Goal: Task Accomplishment & Management: Complete application form

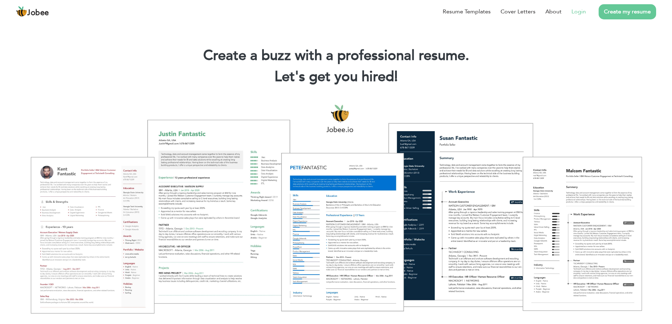
click at [575, 13] on link "Login" at bounding box center [578, 11] width 14 height 8
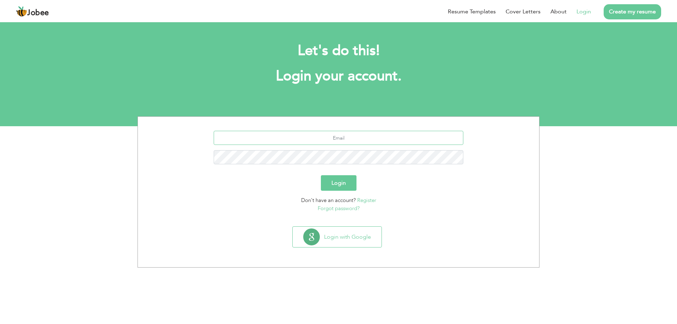
click at [344, 139] on input "text" at bounding box center [339, 138] width 250 height 14
click at [380, 135] on input "text" at bounding box center [339, 138] width 250 height 14
paste input "[EMAIL_ADDRESS][DOMAIN_NAME]"
type input "[EMAIL_ADDRESS][DOMAIN_NAME]"
click at [349, 182] on button "Login" at bounding box center [339, 183] width 36 height 16
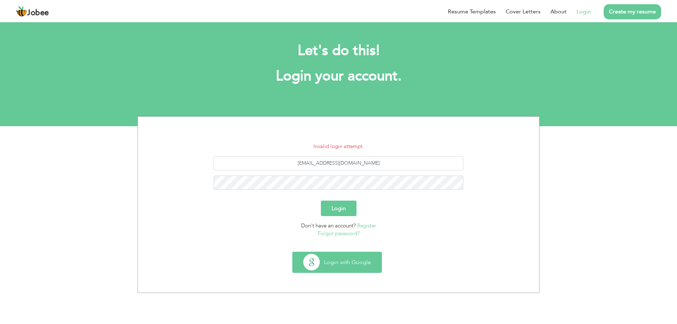
click at [350, 268] on button "Login with Google" at bounding box center [337, 262] width 89 height 20
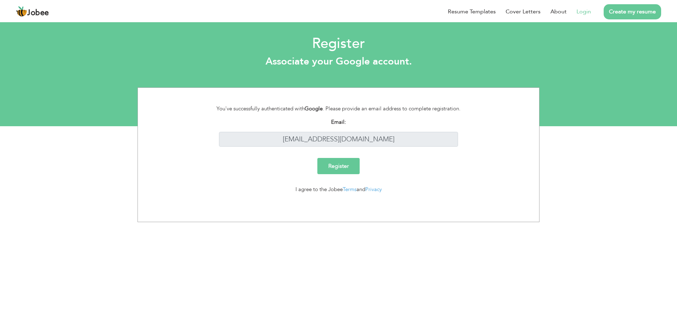
click at [334, 162] on input "Register" at bounding box center [338, 166] width 42 height 16
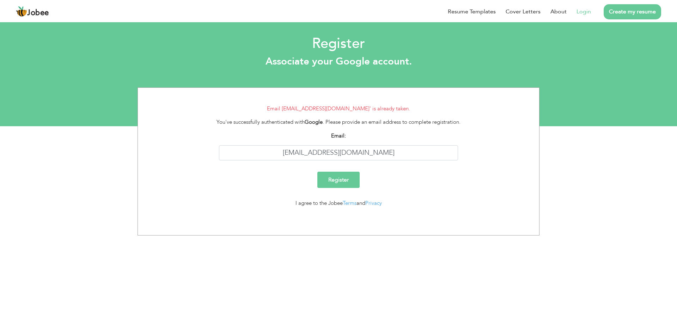
click at [40, 13] on span "Jobee" at bounding box center [38, 13] width 22 height 8
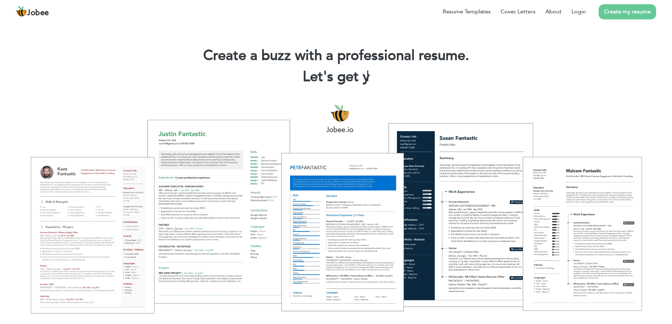
click at [586, 13] on li "Create my resume" at bounding box center [621, 11] width 70 height 18
click at [584, 13] on link "Login" at bounding box center [578, 11] width 14 height 8
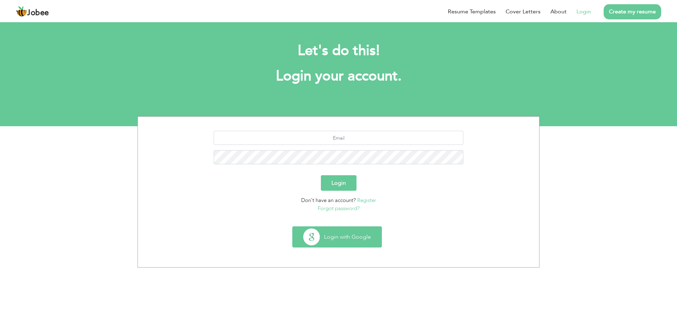
click at [358, 240] on button "Login with Google" at bounding box center [337, 237] width 89 height 20
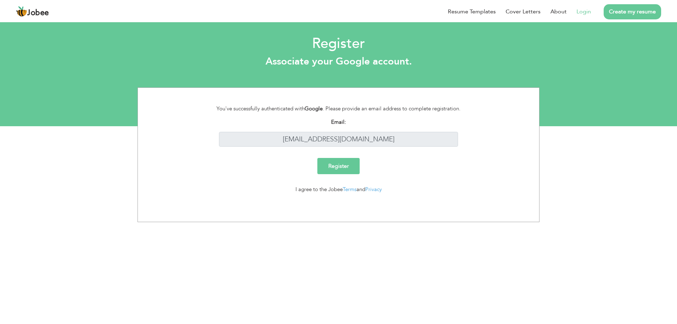
click at [346, 162] on input "Register" at bounding box center [338, 166] width 42 height 16
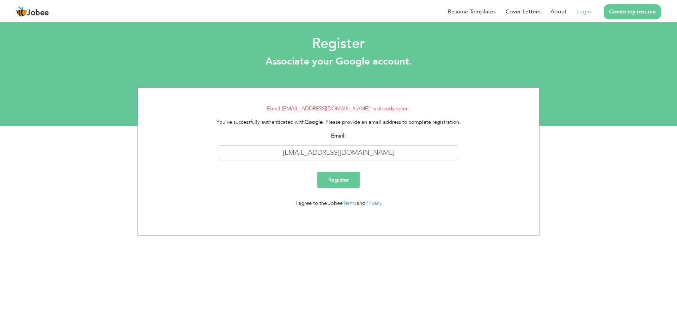
click at [580, 13] on link "Login" at bounding box center [584, 11] width 14 height 8
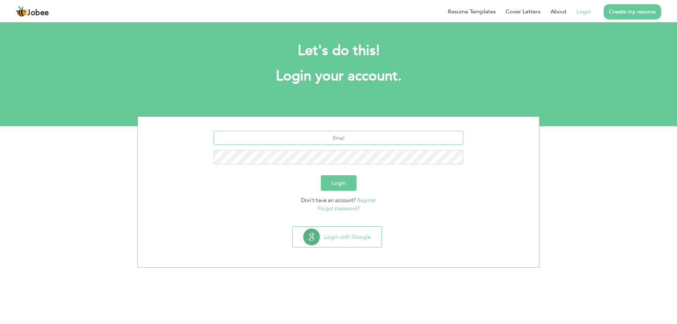
click at [344, 139] on input "text" at bounding box center [339, 138] width 250 height 14
type input "ali.designevolution99@gmail.com"
click at [327, 187] on button "Login" at bounding box center [339, 183] width 36 height 16
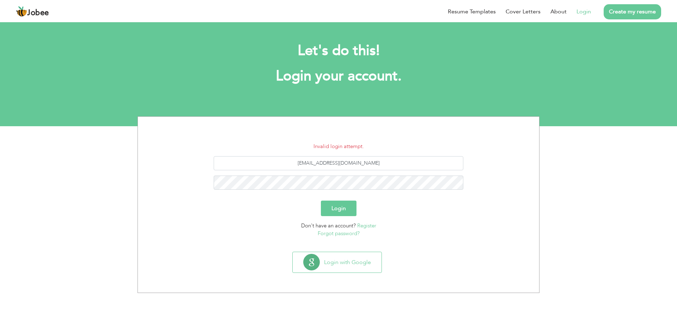
click at [180, 117] on div "Invalid login attempt. ali.designevolution99@gmail.com Login Don't have an acco…" at bounding box center [338, 204] width 677 height 177
click at [345, 236] on link "Forgot password?" at bounding box center [339, 233] width 42 height 7
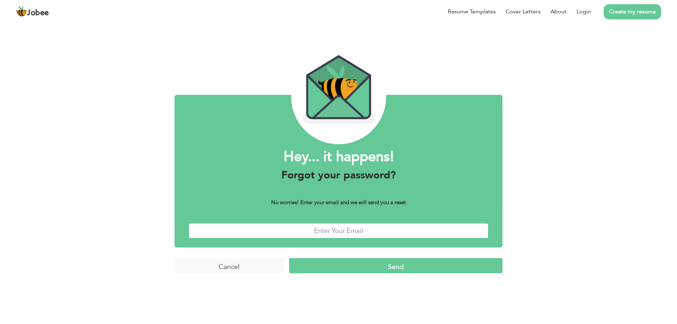
click at [346, 231] on input "text" at bounding box center [339, 230] width 300 height 15
click at [226, 266] on input "Cancel" at bounding box center [229, 265] width 109 height 15
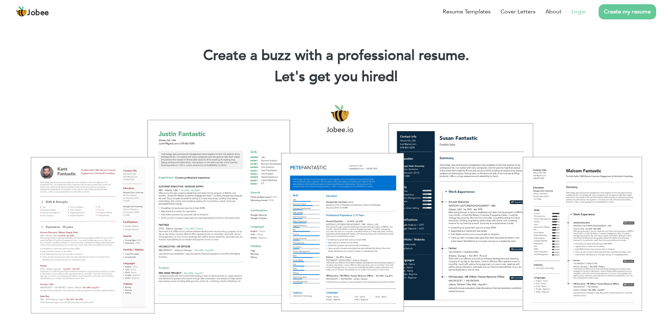
click at [568, 15] on li "Login" at bounding box center [573, 11] width 24 height 18
click at [574, 13] on link "Login" at bounding box center [578, 11] width 14 height 8
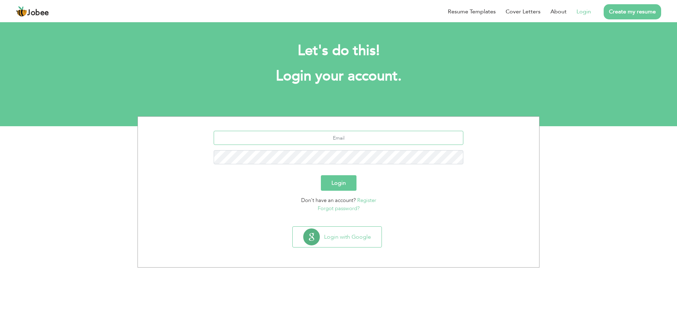
click at [396, 134] on input "text" at bounding box center [339, 138] width 250 height 14
type input "ali.designevolution99@gmail.com"
click at [349, 179] on button "Login" at bounding box center [339, 183] width 36 height 16
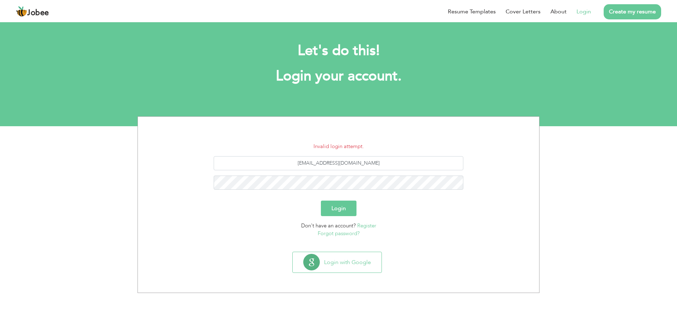
click at [333, 234] on link "Forgot password?" at bounding box center [339, 233] width 42 height 7
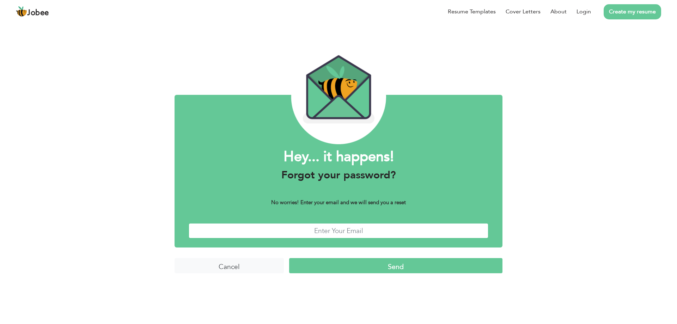
click at [335, 232] on input "text" at bounding box center [339, 230] width 300 height 15
type input "[EMAIL_ADDRESS][DOMAIN_NAME]"
click at [378, 271] on input "Send" at bounding box center [395, 265] width 213 height 15
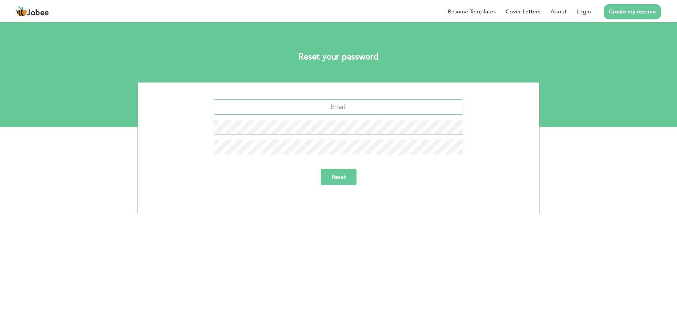
click at [341, 109] on input "text" at bounding box center [339, 106] width 250 height 15
type input "[EMAIL_ADDRESS][DOMAIN_NAME]"
click at [346, 178] on input "Reset" at bounding box center [339, 177] width 36 height 16
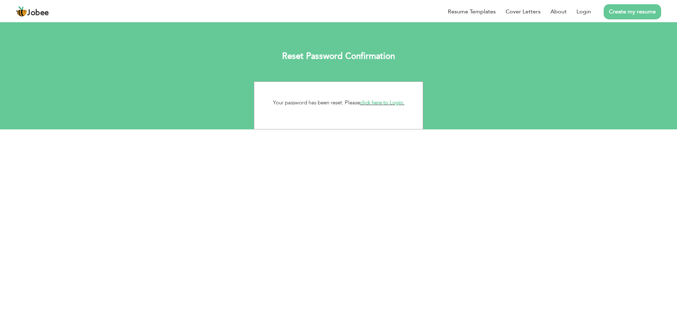
click at [391, 102] on link "click here to Login." at bounding box center [382, 102] width 44 height 7
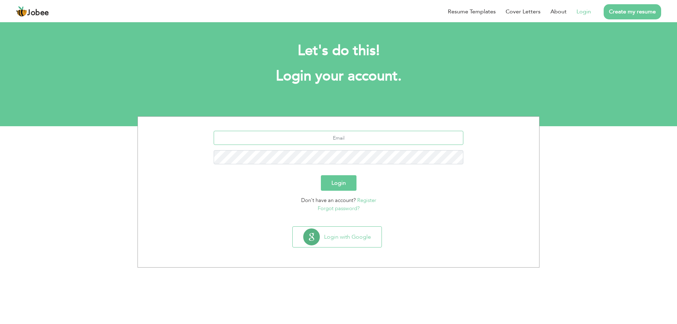
click at [354, 141] on input "text" at bounding box center [339, 138] width 250 height 14
type input "[EMAIL_ADDRESS][DOMAIN_NAME]"
click at [339, 184] on button "Login" at bounding box center [339, 183] width 36 height 16
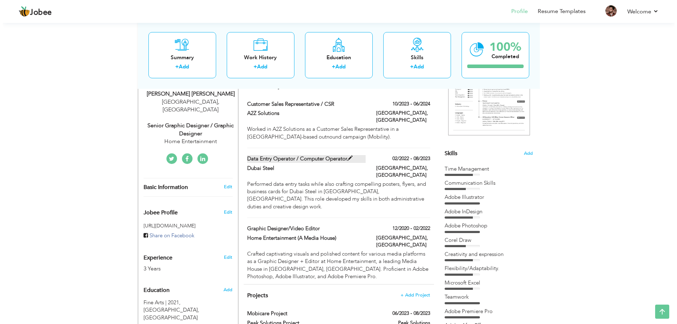
scroll to position [106, 0]
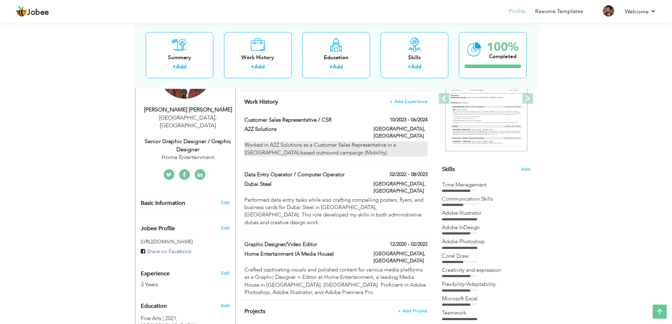
click at [390, 143] on div "Worked in A2Z Solutions as a Customer Sales Representative in a Canada-based ou…" at bounding box center [335, 148] width 183 height 15
type input "Customer Sales Representative / CSR"
type input "A2Z Solutions"
type input "10/2023"
type input "06/2024"
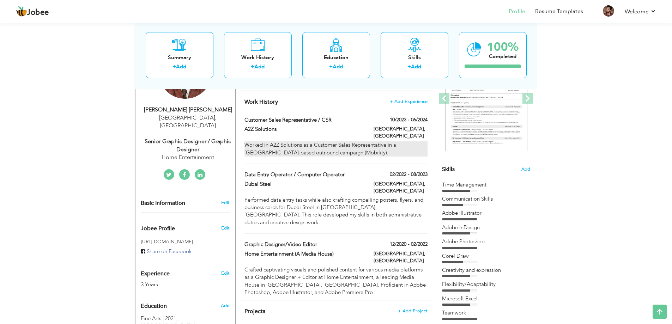
type input "Pakistan"
type input "Lahore"
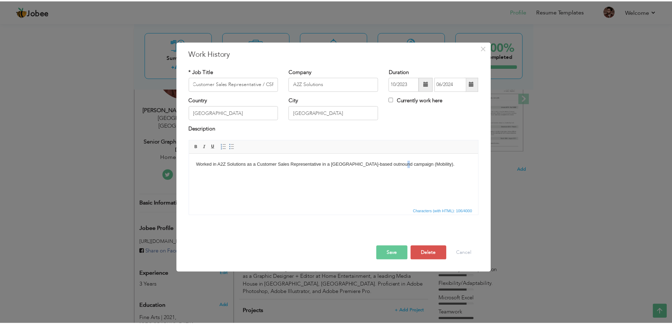
scroll to position [0, 0]
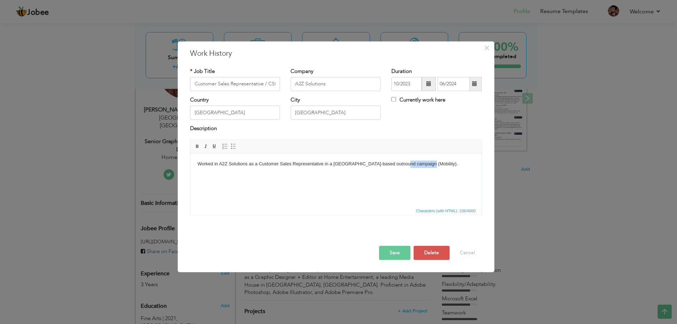
drag, startPoint x: 407, startPoint y: 163, endPoint x: 424, endPoint y: 160, distance: 17.2
click at [424, 160] on body "Worked in A2Z Solutions as a Customer Sales Representative in a Canada-based ou…" at bounding box center [335, 163] width 277 height 7
click at [374, 162] on body "Worked in A2Z Solutions as a Customer Sales Representative in a Canada-based ou…" at bounding box center [335, 163] width 277 height 7
click at [395, 254] on button "Save" at bounding box center [394, 253] width 31 height 14
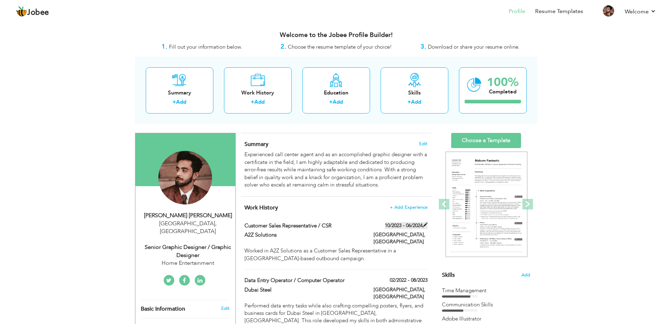
click at [422, 224] on label "10/2023 - 06/2024" at bounding box center [406, 225] width 43 height 7
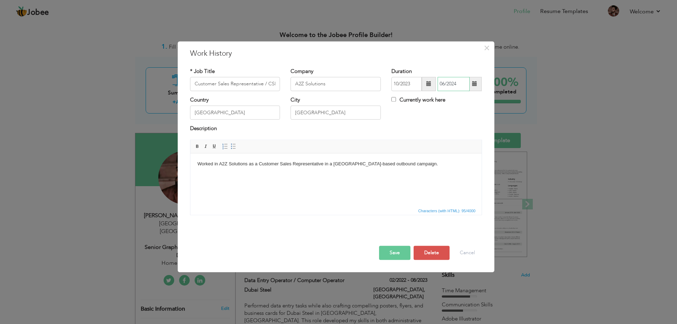
click at [459, 82] on input "06/2024" at bounding box center [454, 84] width 32 height 14
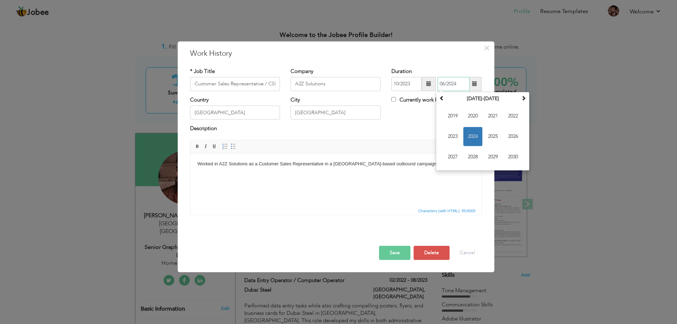
click at [494, 138] on span "2025" at bounding box center [492, 136] width 19 height 19
click at [513, 138] on span "Aug" at bounding box center [513, 136] width 19 height 19
type input "08/2025"
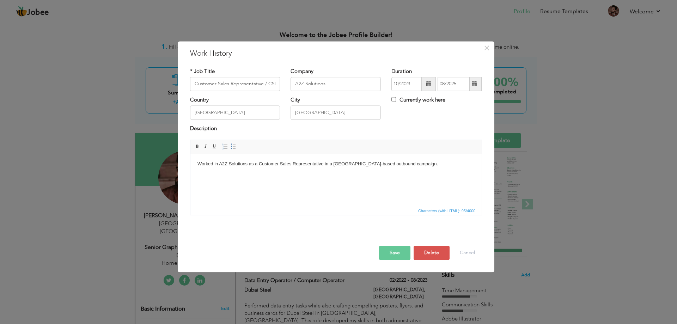
click at [394, 252] on button "Save" at bounding box center [394, 253] width 31 height 14
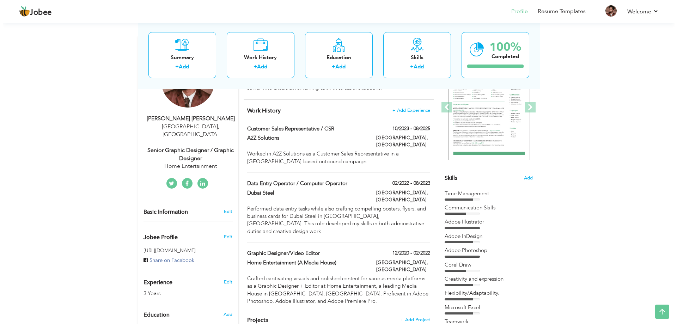
scroll to position [109, 0]
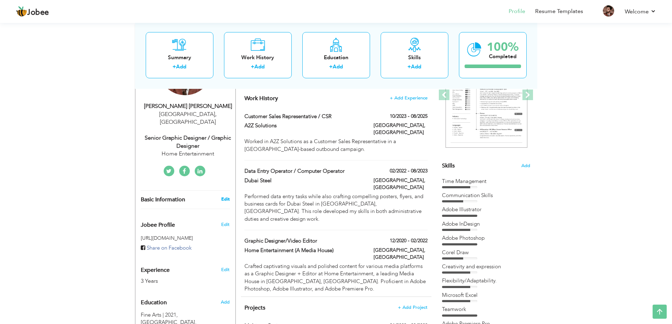
click at [228, 196] on link "Edit" at bounding box center [225, 199] width 8 height 6
type input "Syed Ali Abbas"
type input "Bukhari"
type input "+923114085814"
select select "number:166"
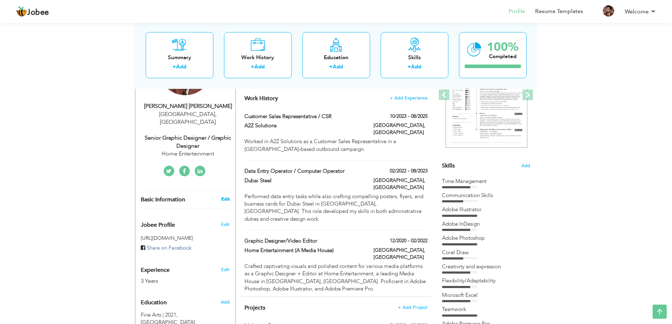
type input "[GEOGRAPHIC_DATA]"
select select "number:5"
type input "Home Entertainment"
type input "Senior Graphic Designer / Graphic Designer"
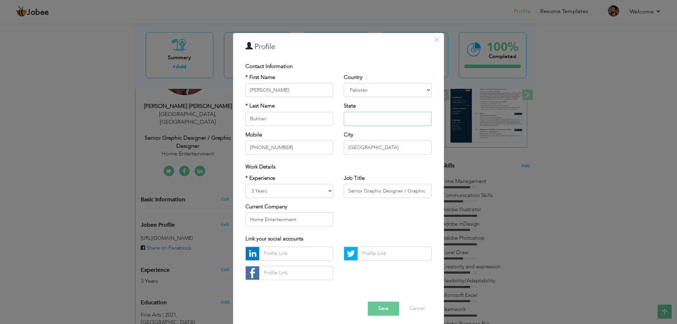
click at [358, 118] on input "text" at bounding box center [388, 119] width 88 height 14
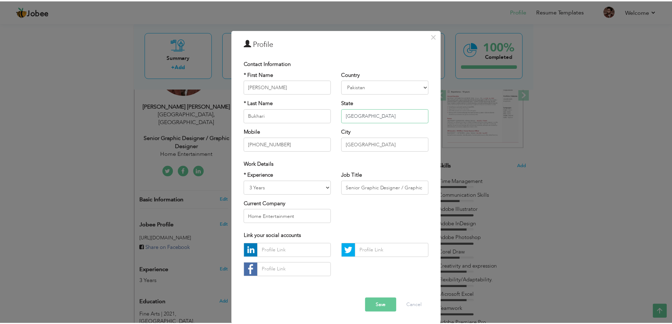
scroll to position [4, 0]
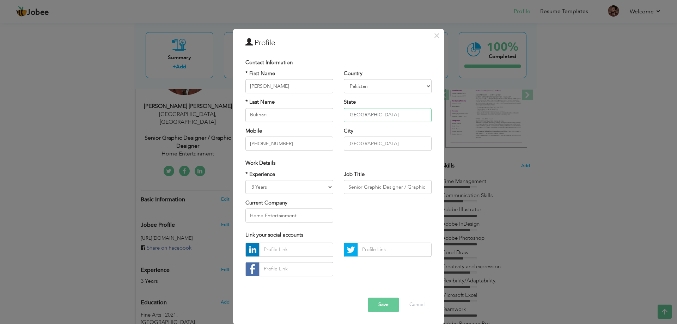
type input "Punjab"
click at [374, 301] on button "Save" at bounding box center [383, 305] width 31 height 14
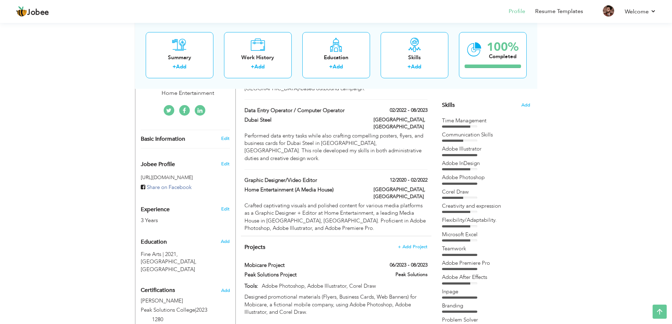
scroll to position [176, 0]
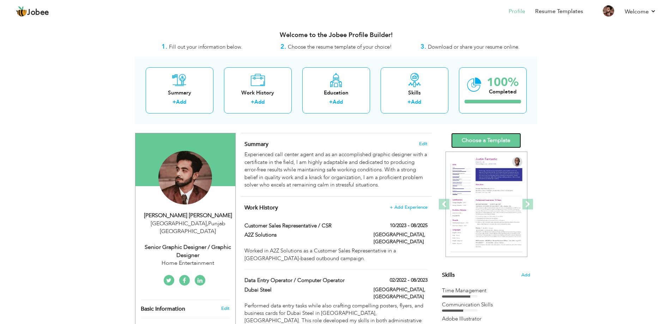
click at [487, 140] on link "Choose a Template" at bounding box center [486, 140] width 70 height 15
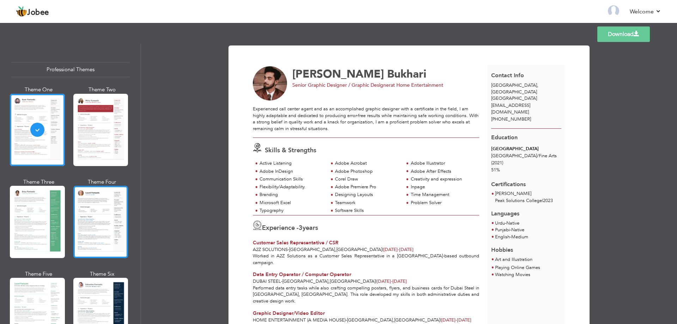
click at [96, 218] on div at bounding box center [100, 222] width 55 height 72
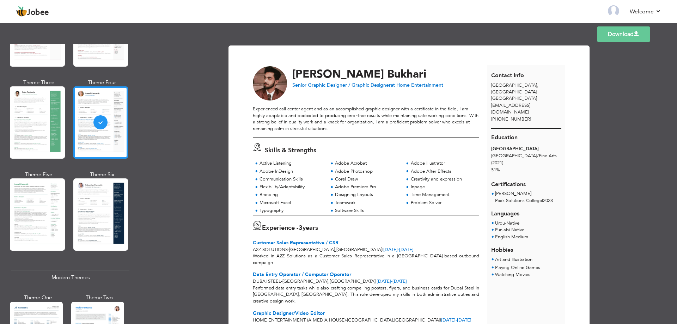
scroll to position [106, 0]
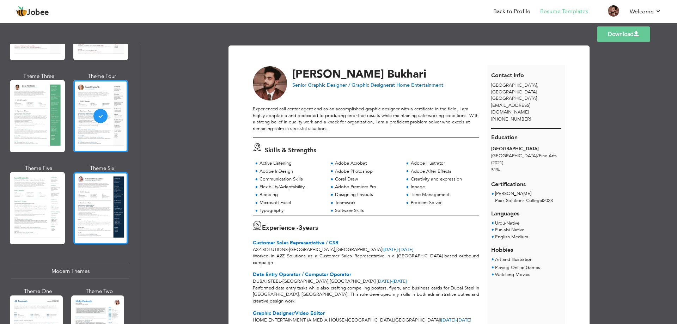
click at [77, 184] on div at bounding box center [100, 208] width 55 height 72
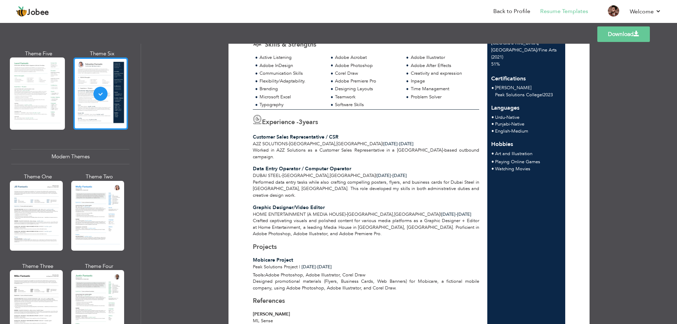
scroll to position [247, 0]
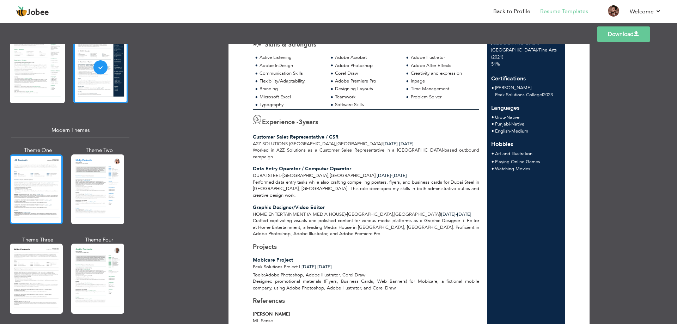
click at [43, 184] on div at bounding box center [36, 189] width 53 height 70
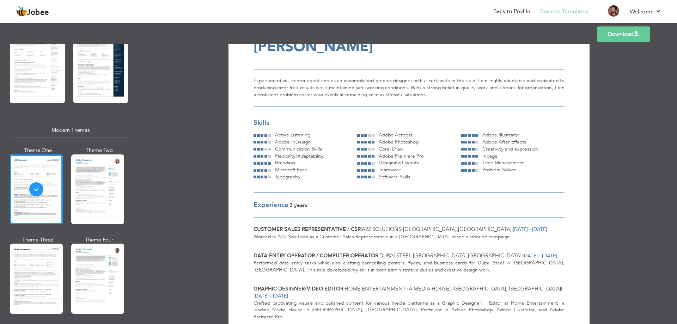
scroll to position [35, 0]
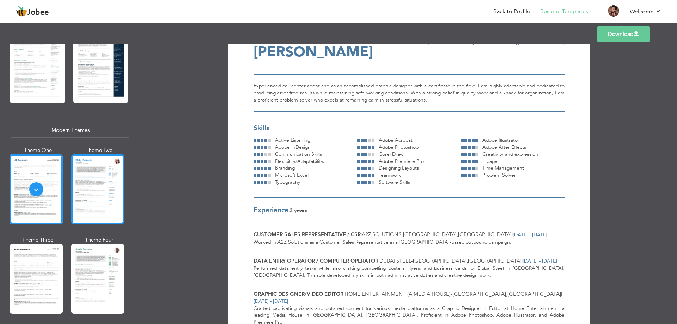
click at [85, 185] on div at bounding box center [97, 189] width 53 height 70
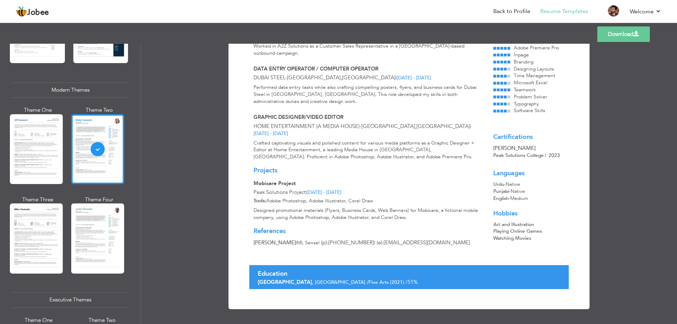
scroll to position [317, 0]
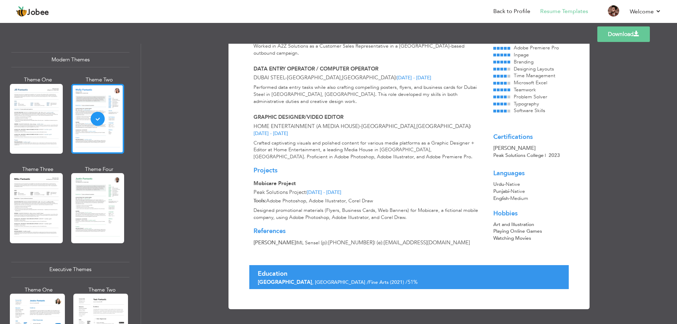
click at [107, 199] on div at bounding box center [97, 208] width 53 height 70
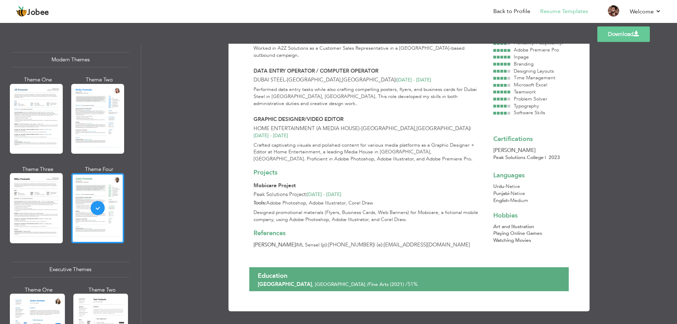
scroll to position [164, 0]
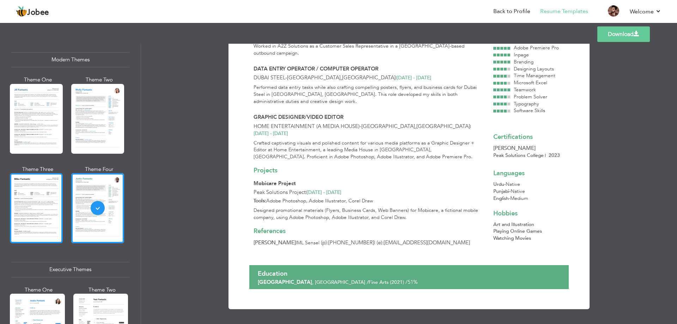
click at [30, 207] on div at bounding box center [36, 208] width 53 height 70
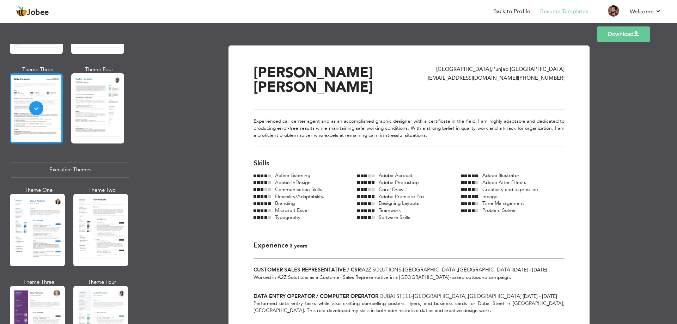
scroll to position [458, 0]
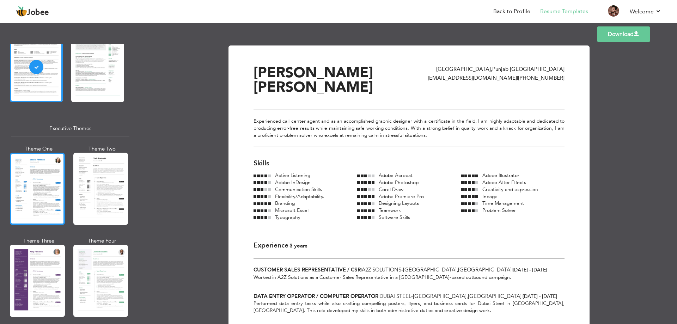
click at [32, 205] on div at bounding box center [37, 189] width 55 height 72
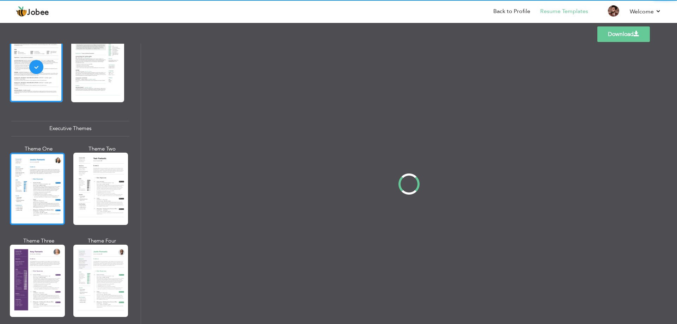
scroll to position [458, 0]
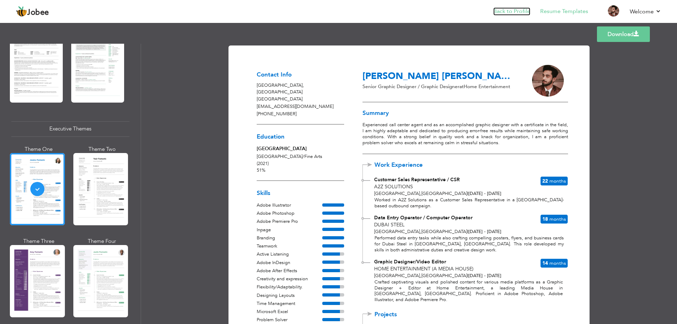
click at [515, 13] on link "Back to Profile" at bounding box center [511, 11] width 37 height 8
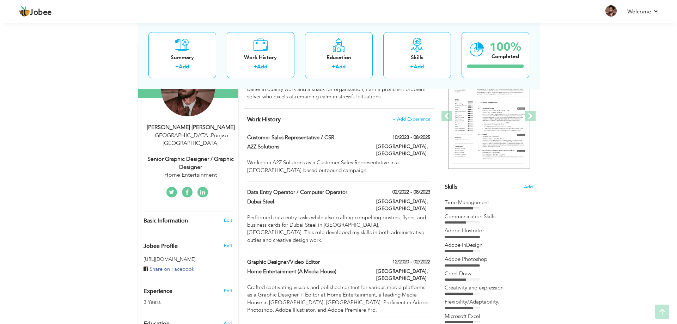
scroll to position [176, 0]
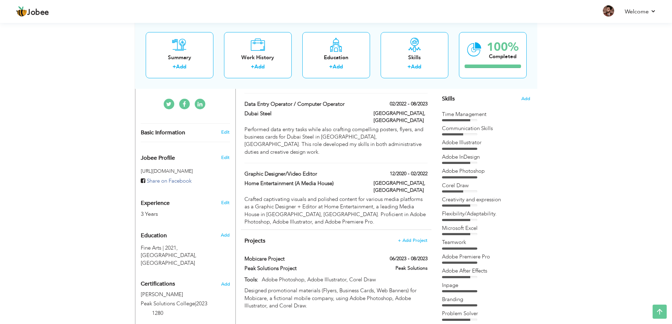
click at [198, 198] on div "Experience 3 Years" at bounding box center [176, 205] width 83 height 25
type input "[PERSON_NAME]"
type input "Bukhari"
type input "[PHONE_NUMBER]"
select select "number:166"
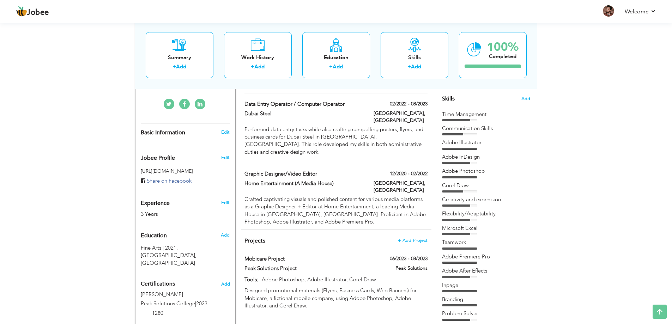
type input "[GEOGRAPHIC_DATA]"
select select "number:5"
type input "Home Entertainment"
type input "Senior Graphic Designer / Graphic Designer"
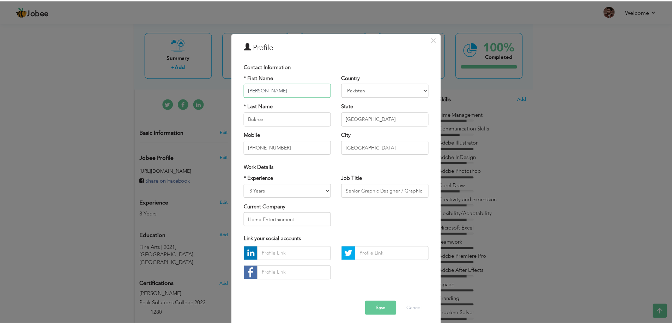
scroll to position [4, 0]
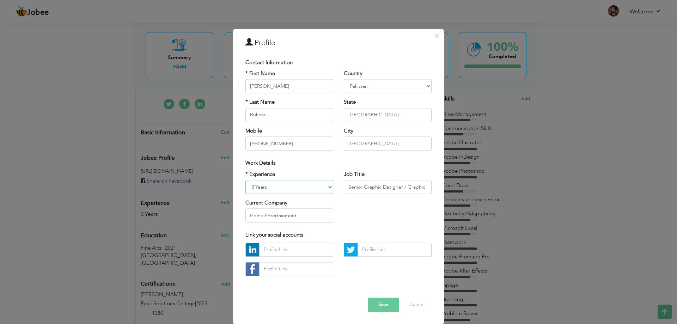
click at [311, 189] on select "Entry Level Less than 1 Year 1 Year 2 Years 3 Years 4 Years 5 Years 6 Years 7 Y…" at bounding box center [289, 187] width 88 height 14
select select "number:6"
click at [245, 180] on select "Entry Level Less than 1 Year 1 Year 2 Years 3 Years 4 Years 5 Years 6 Years 7 Y…" at bounding box center [289, 187] width 88 height 14
click at [378, 306] on button "Save" at bounding box center [383, 305] width 31 height 14
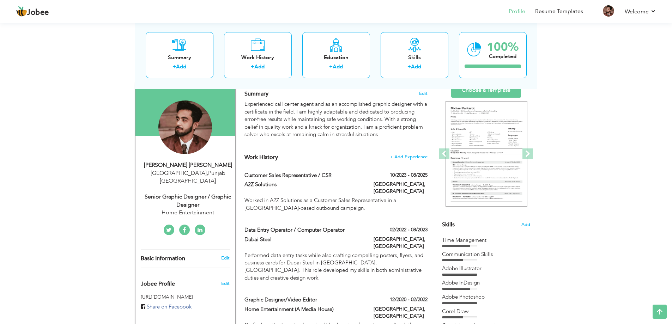
scroll to position [35, 0]
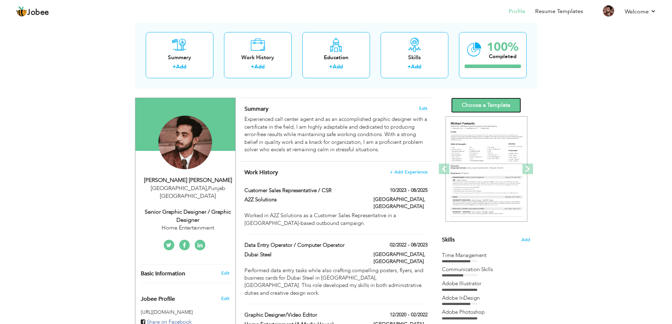
click at [480, 102] on link "Choose a Template" at bounding box center [486, 105] width 70 height 15
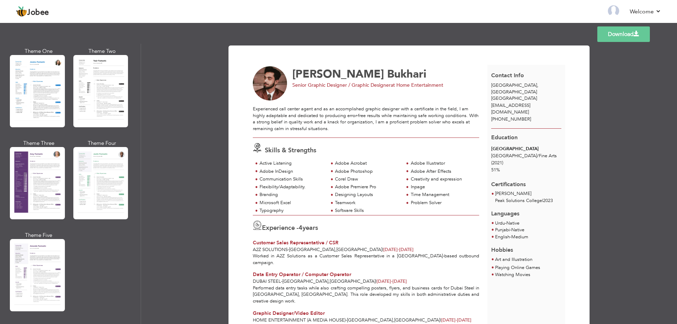
scroll to position [564, 0]
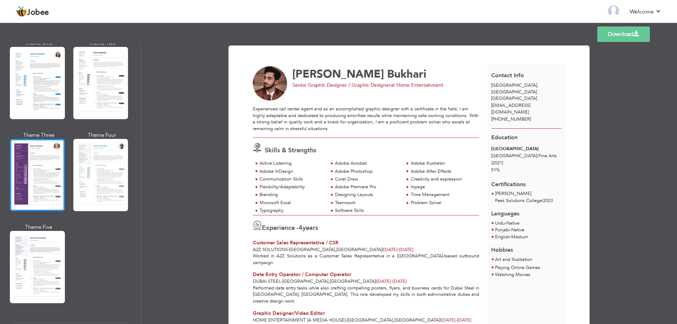
click at [31, 170] on div at bounding box center [37, 175] width 55 height 72
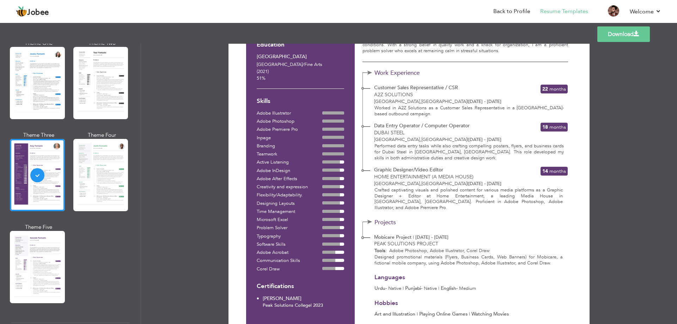
scroll to position [75, 0]
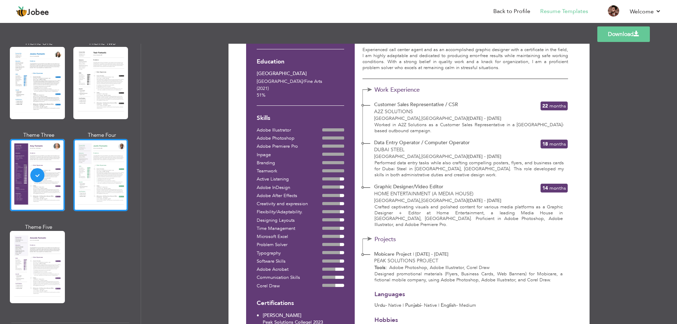
click at [101, 151] on div at bounding box center [100, 175] width 55 height 72
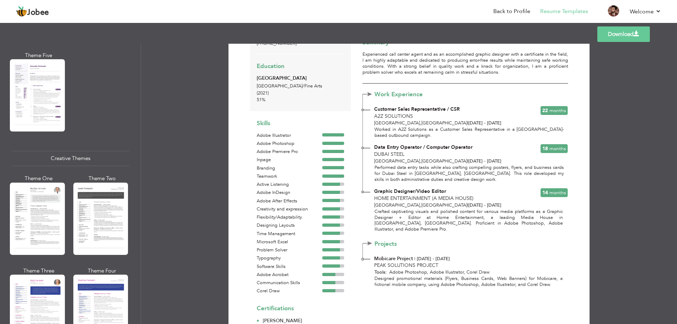
scroll to position [811, 0]
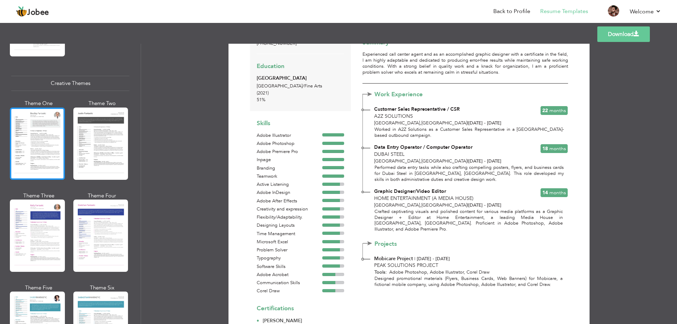
click at [35, 137] on div at bounding box center [37, 144] width 55 height 72
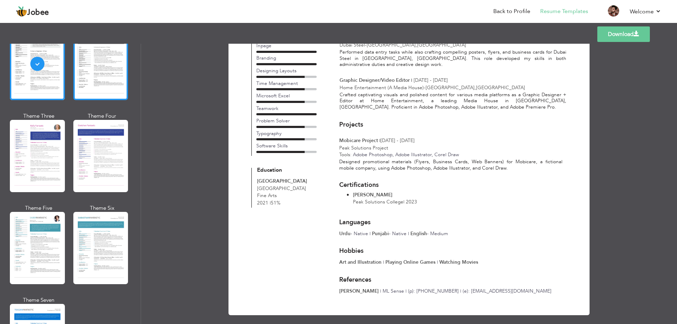
scroll to position [917, 0]
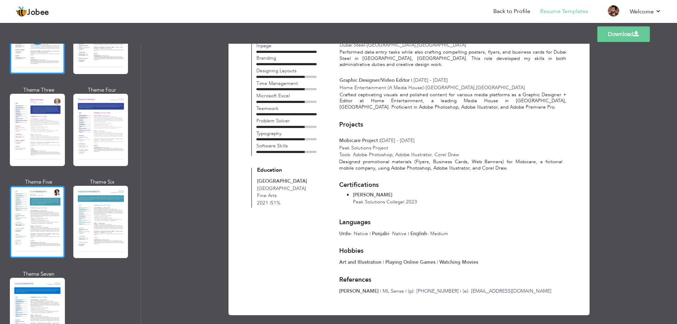
click at [38, 207] on div at bounding box center [37, 222] width 55 height 72
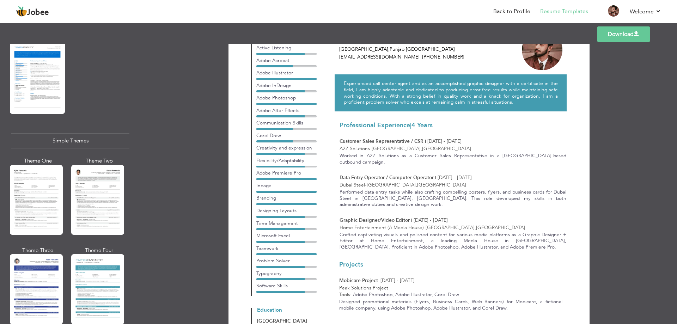
scroll to position [1157, 0]
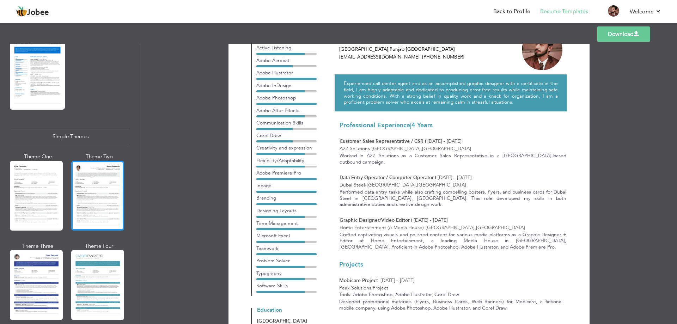
click at [93, 183] on div at bounding box center [97, 196] width 53 height 70
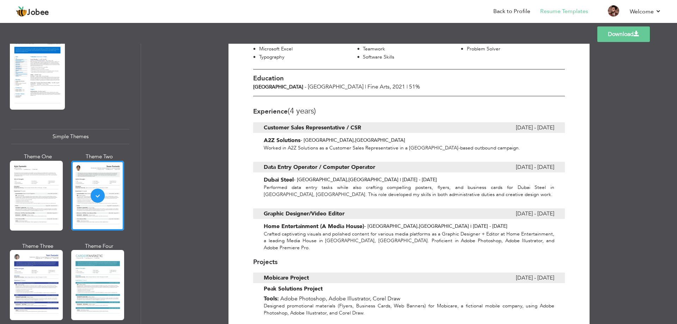
scroll to position [176, 0]
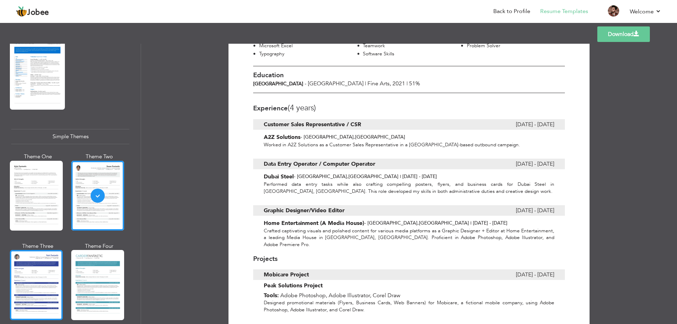
click at [42, 263] on div at bounding box center [36, 285] width 53 height 70
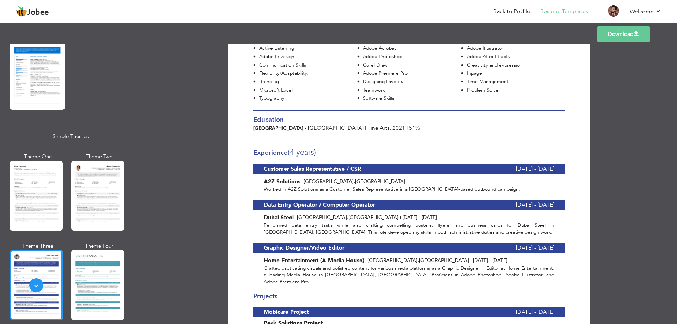
scroll to position [98, 0]
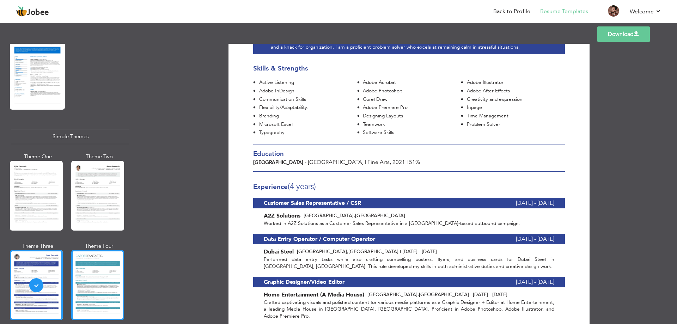
click at [99, 259] on div at bounding box center [97, 285] width 53 height 70
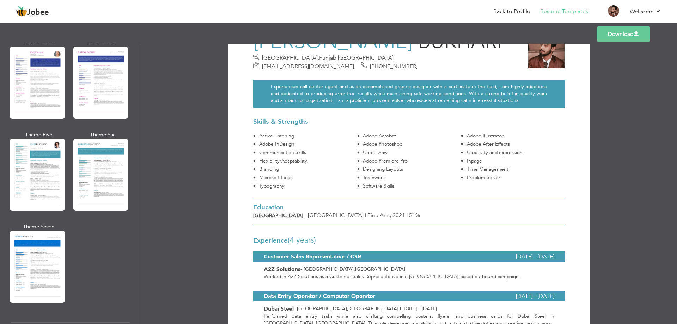
scroll to position [946, 0]
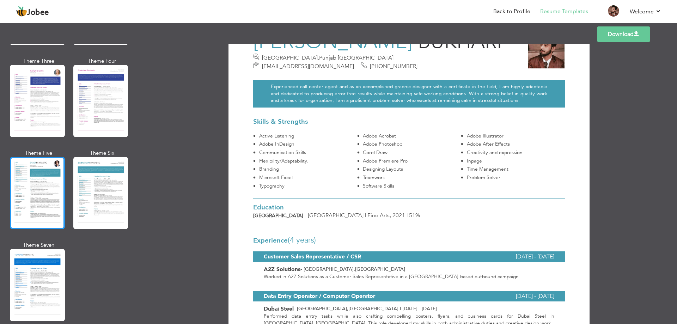
click at [48, 183] on div at bounding box center [37, 193] width 55 height 72
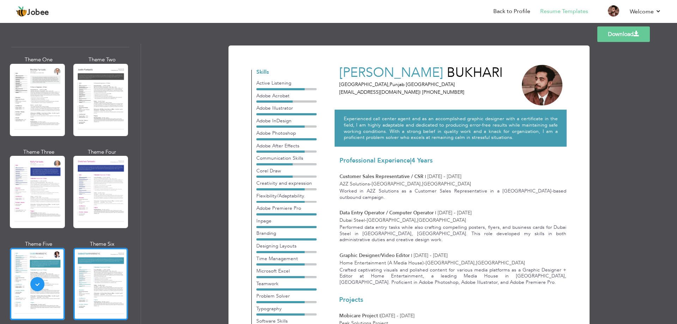
scroll to position [840, 0]
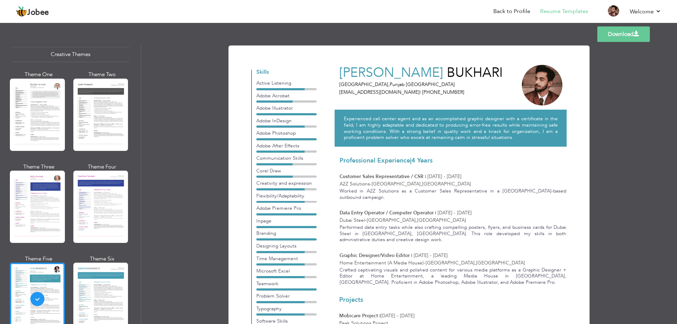
click at [39, 197] on div at bounding box center [37, 207] width 55 height 72
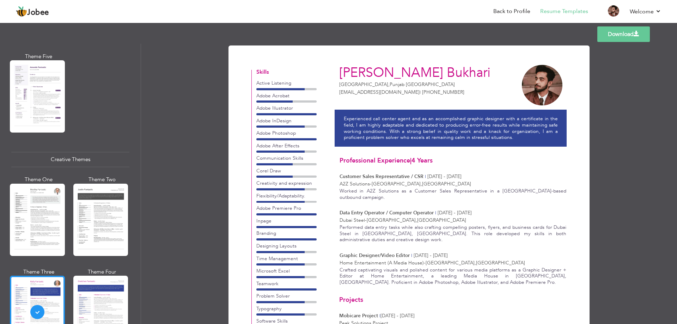
scroll to position [734, 0]
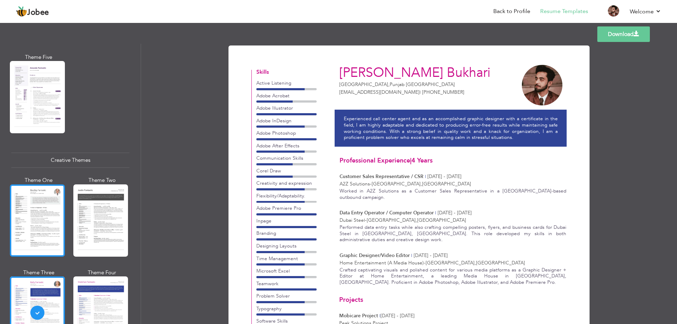
click at [37, 211] on div at bounding box center [37, 220] width 55 height 72
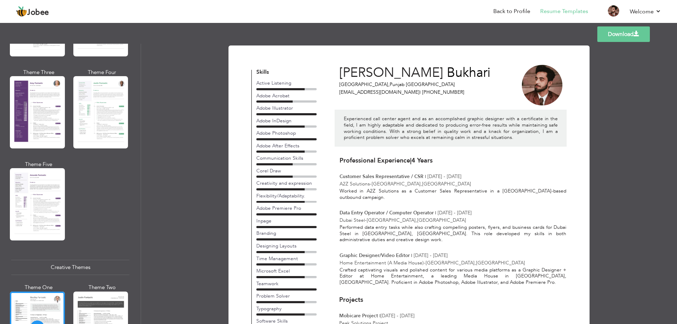
scroll to position [593, 0]
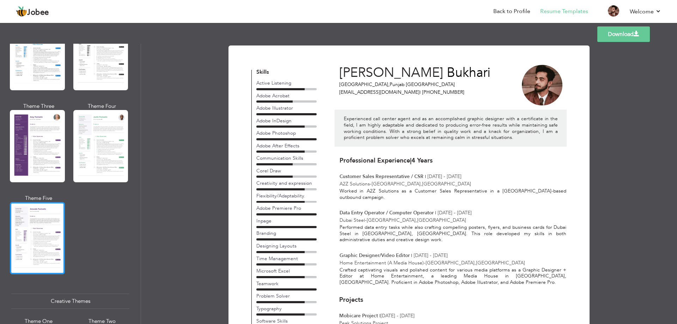
click at [36, 217] on div at bounding box center [37, 238] width 55 height 72
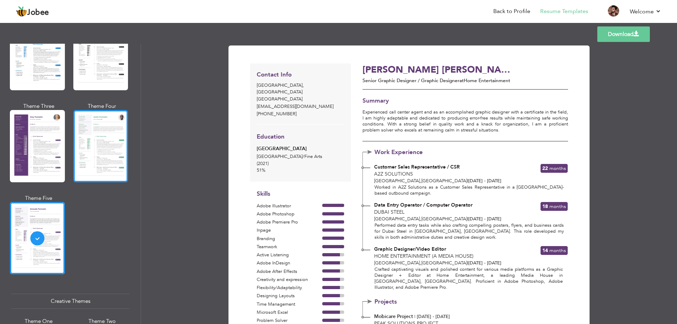
click at [107, 148] on div at bounding box center [100, 146] width 55 height 72
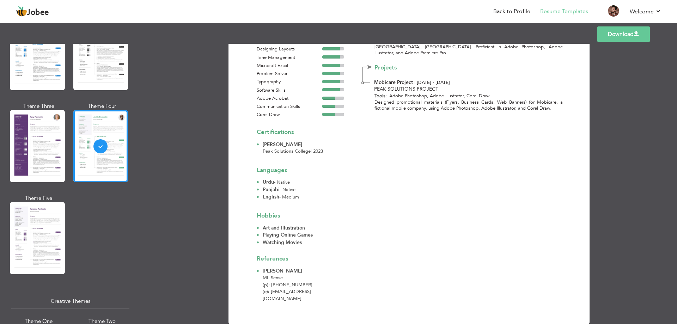
scroll to position [0, 0]
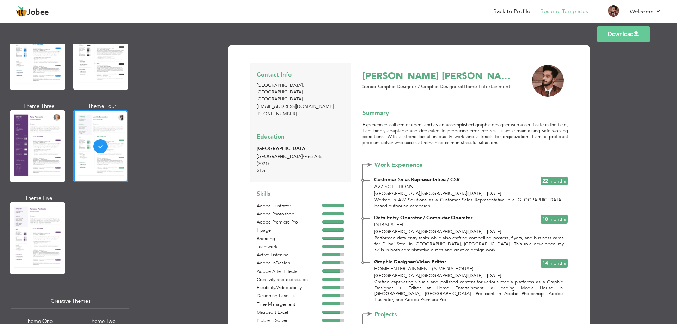
click at [610, 35] on link "Download" at bounding box center [623, 34] width 53 height 16
